Goal: Task Accomplishment & Management: Use online tool/utility

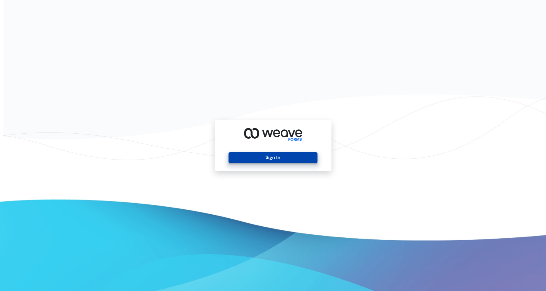
click at [272, 158] on button "Sign In" at bounding box center [272, 158] width 89 height 11
